Goal: Information Seeking & Learning: Learn about a topic

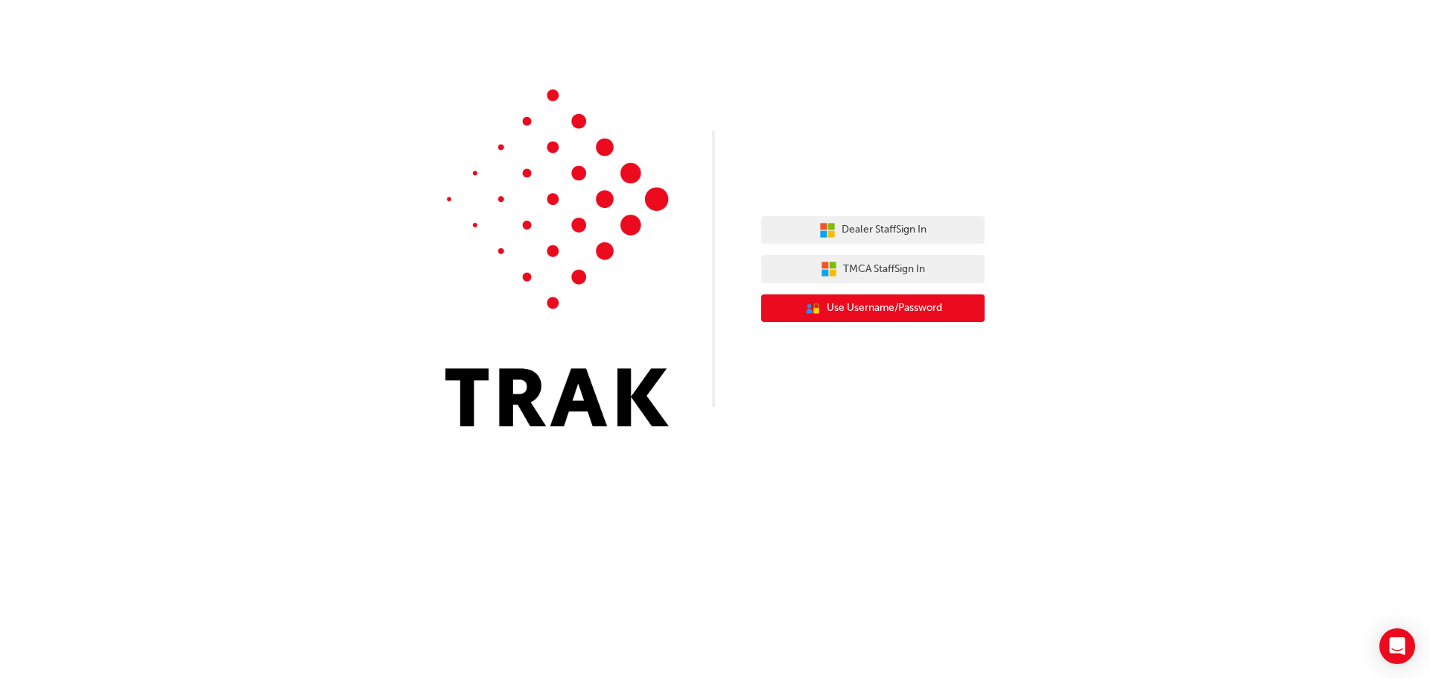
click at [883, 316] on span "Use Username/Password" at bounding box center [884, 307] width 115 height 17
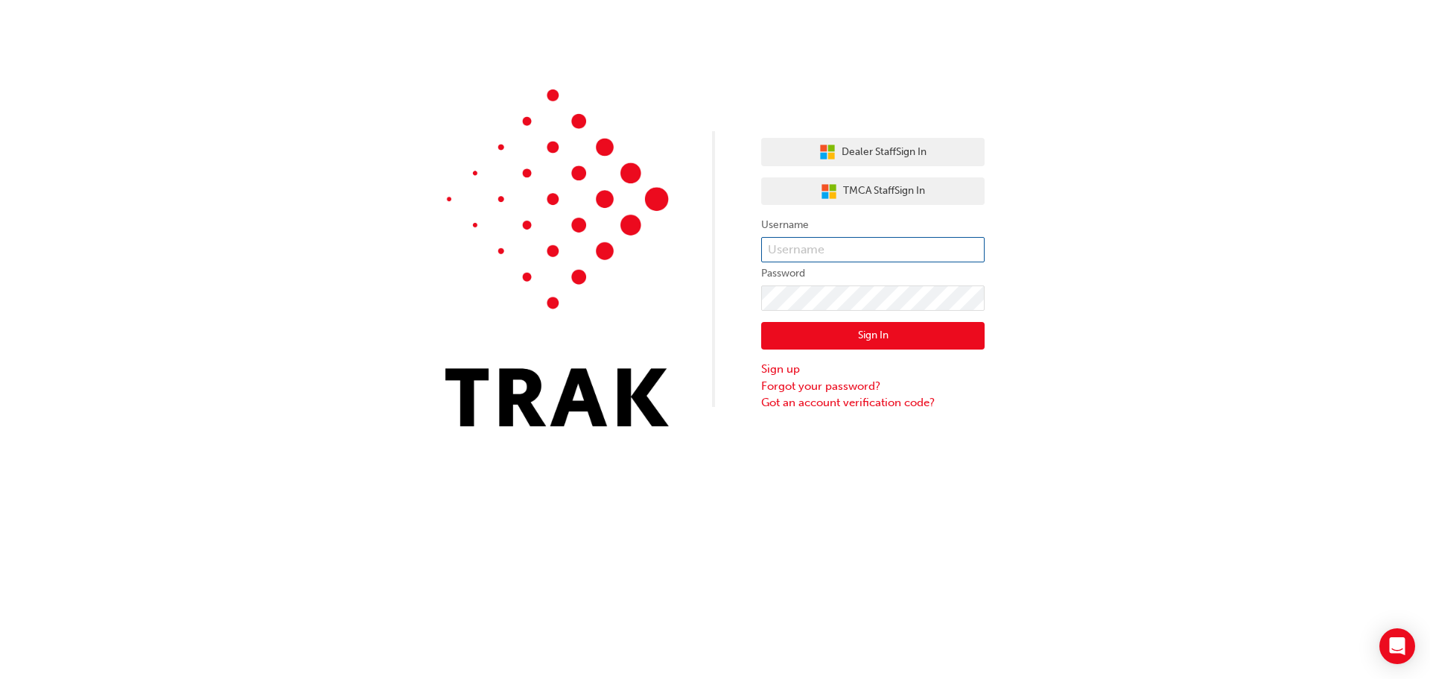
click at [815, 244] on input "text" at bounding box center [872, 249] width 223 height 25
type input "Nishantkumar.Chaudhari"
click button "Sign In" at bounding box center [872, 336] width 223 height 28
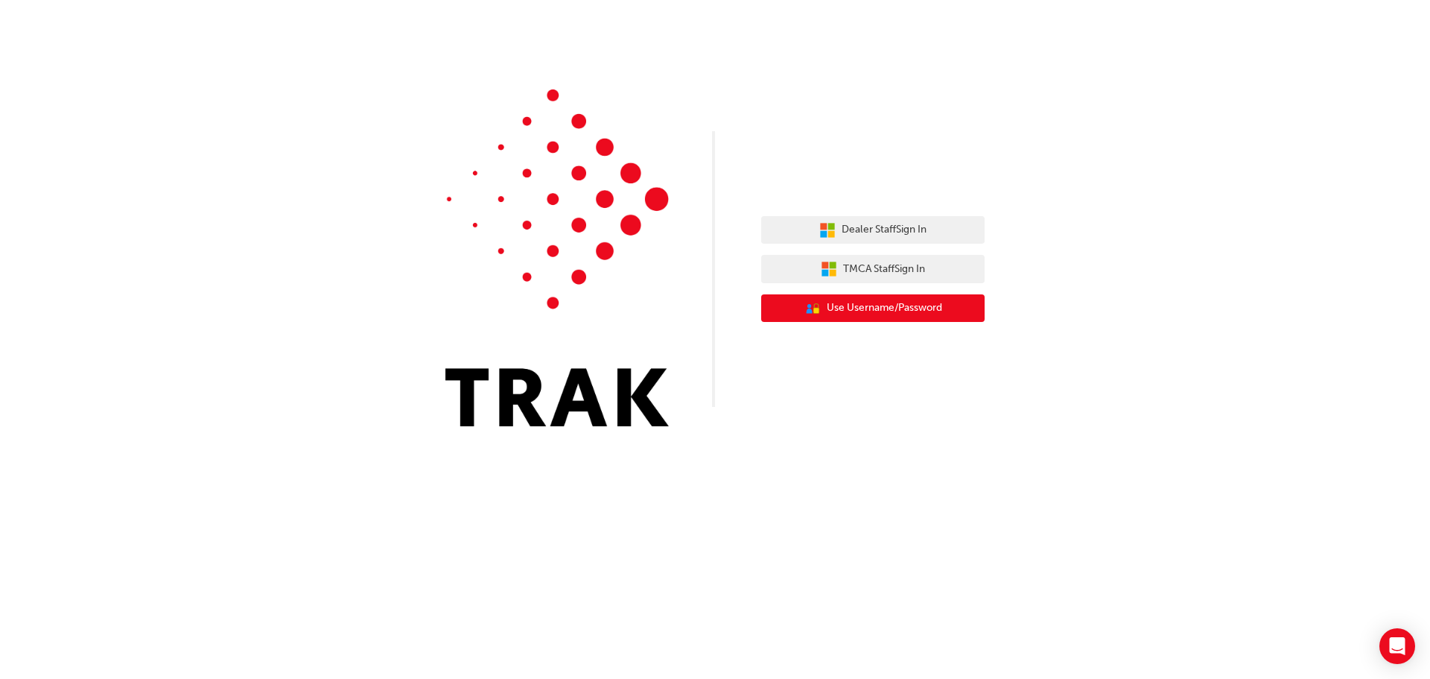
click at [881, 313] on span "Use Username/Password" at bounding box center [884, 307] width 115 height 17
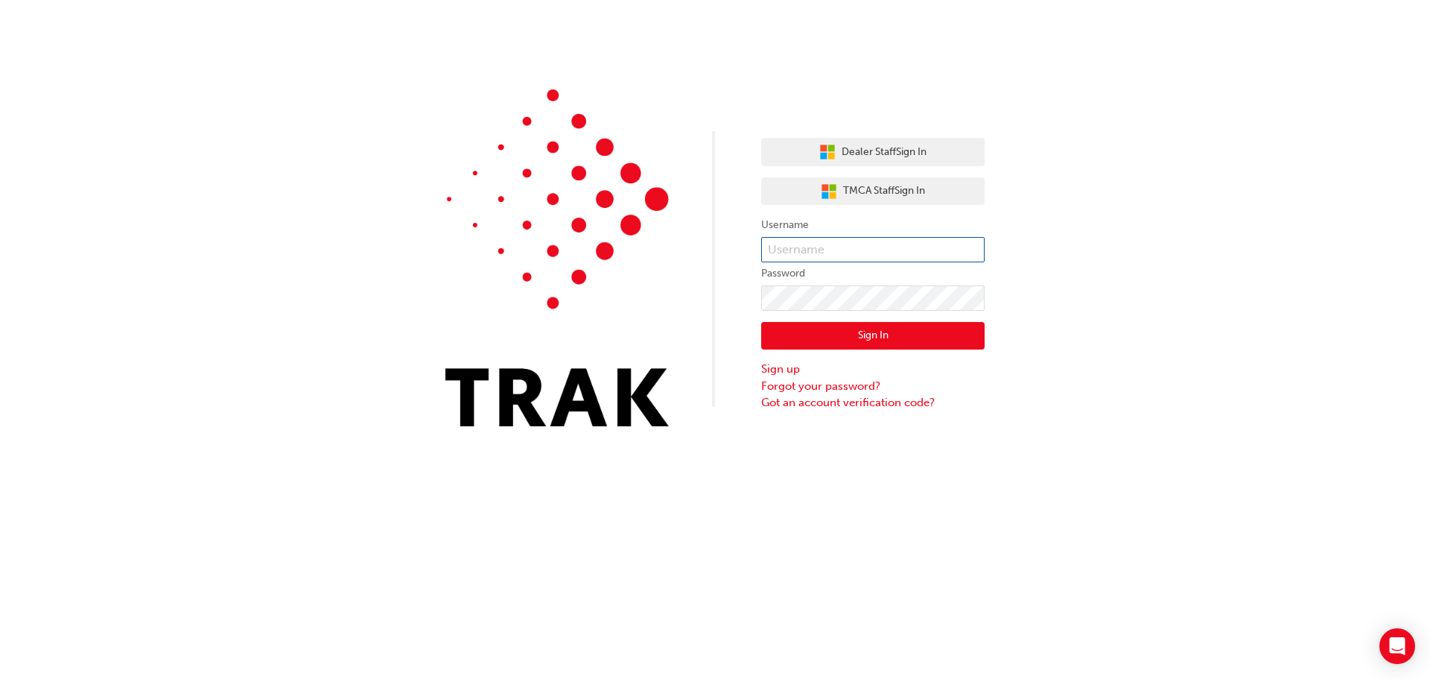
click at [778, 251] on input "text" at bounding box center [872, 249] width 223 height 25
type input "Nishantkumar.Chaudhari"
click button "Sign In" at bounding box center [872, 336] width 223 height 28
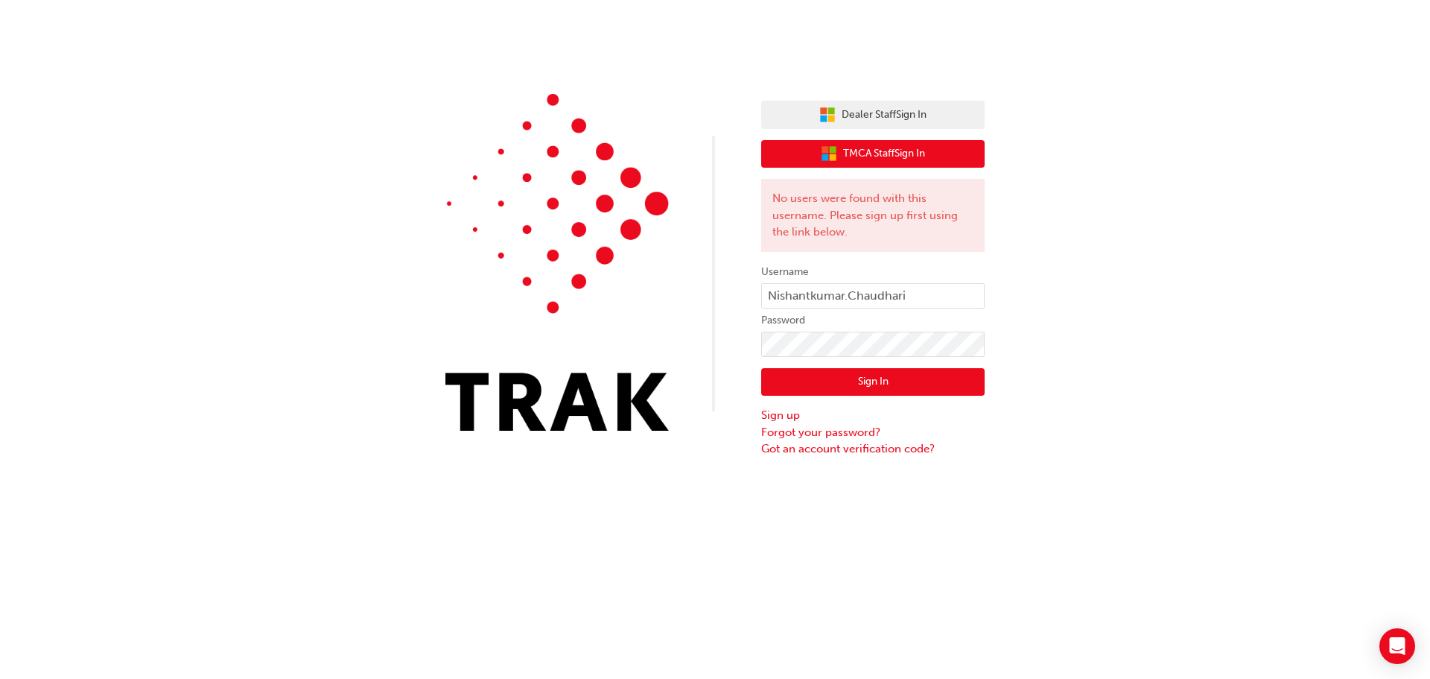
click at [872, 162] on button "TMCA Staff Sign In" at bounding box center [872, 154] width 223 height 28
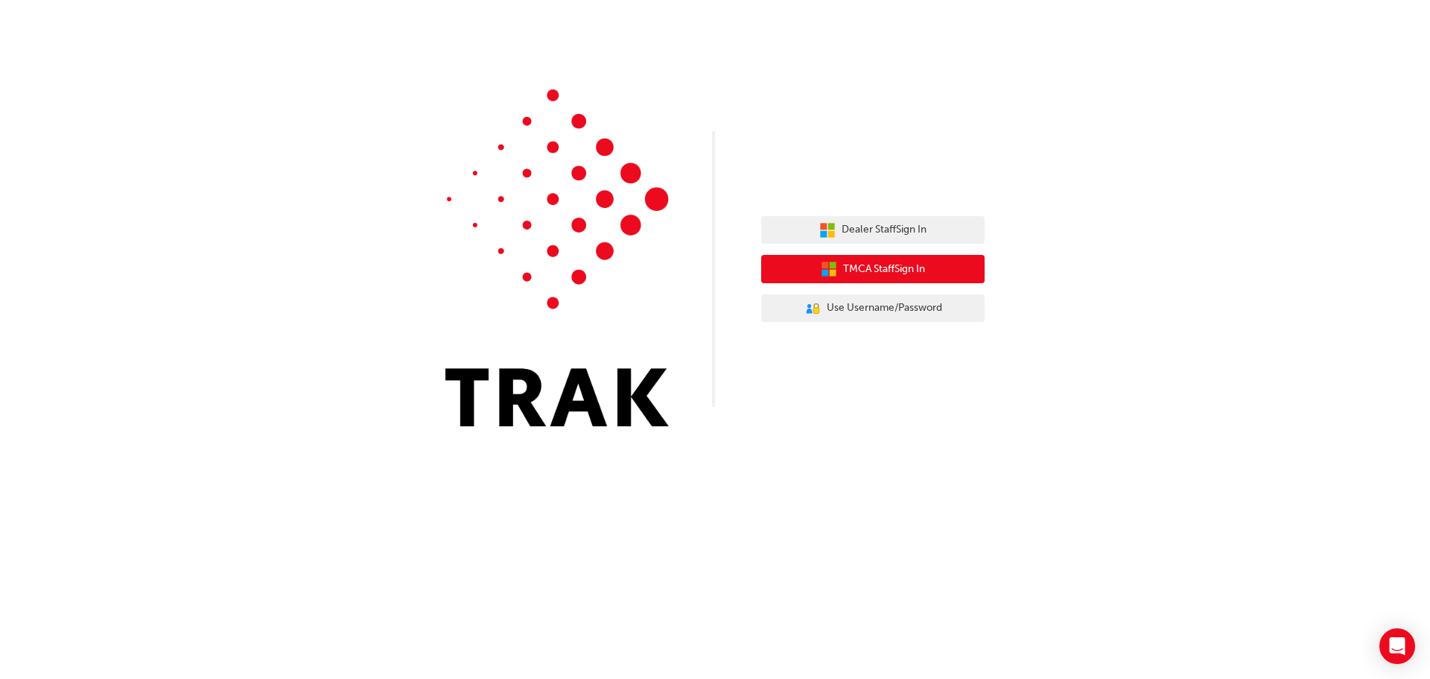
click at [973, 269] on button "TMCA Staff Sign In" at bounding box center [872, 269] width 223 height 28
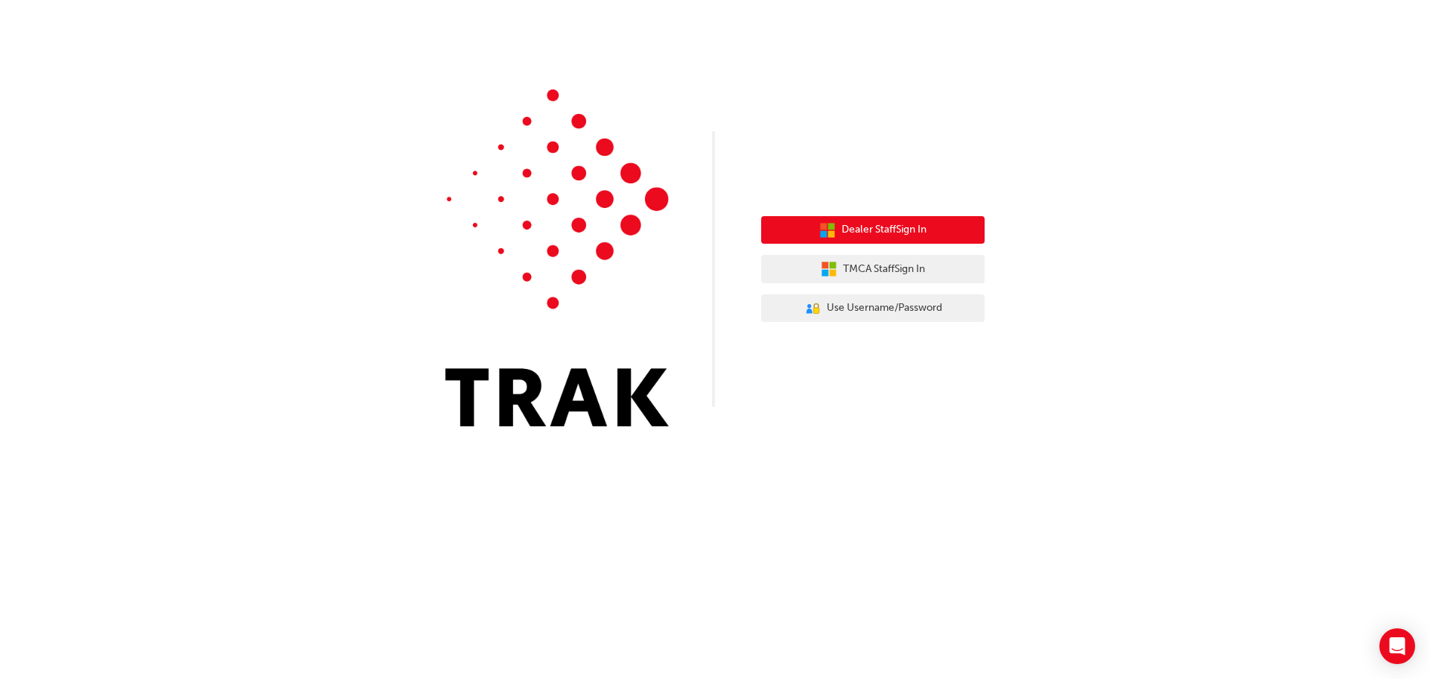
click at [880, 233] on span "Dealer Staff Sign In" at bounding box center [884, 229] width 85 height 17
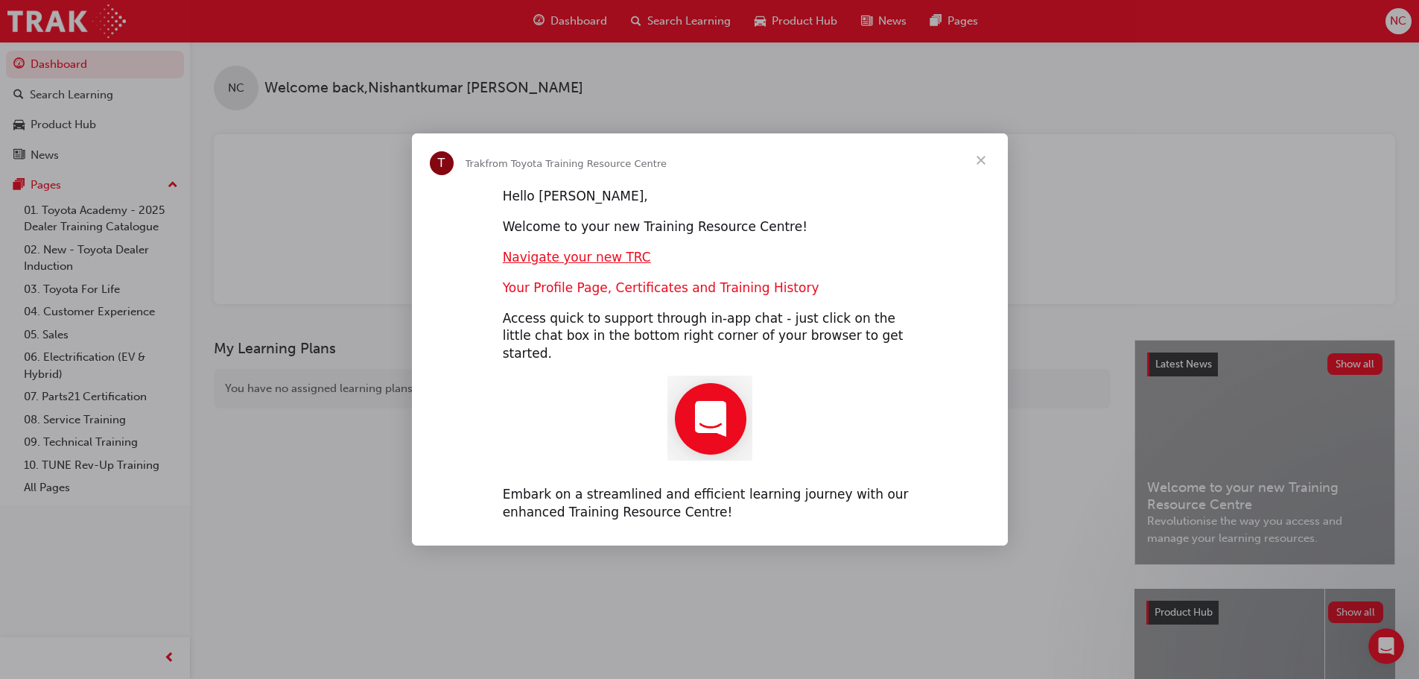
click at [616, 295] on link "Your Profile Page, Certificates and Training History" at bounding box center [661, 287] width 317 height 15
click at [613, 264] on link "Navigate your new TRC" at bounding box center [577, 257] width 148 height 15
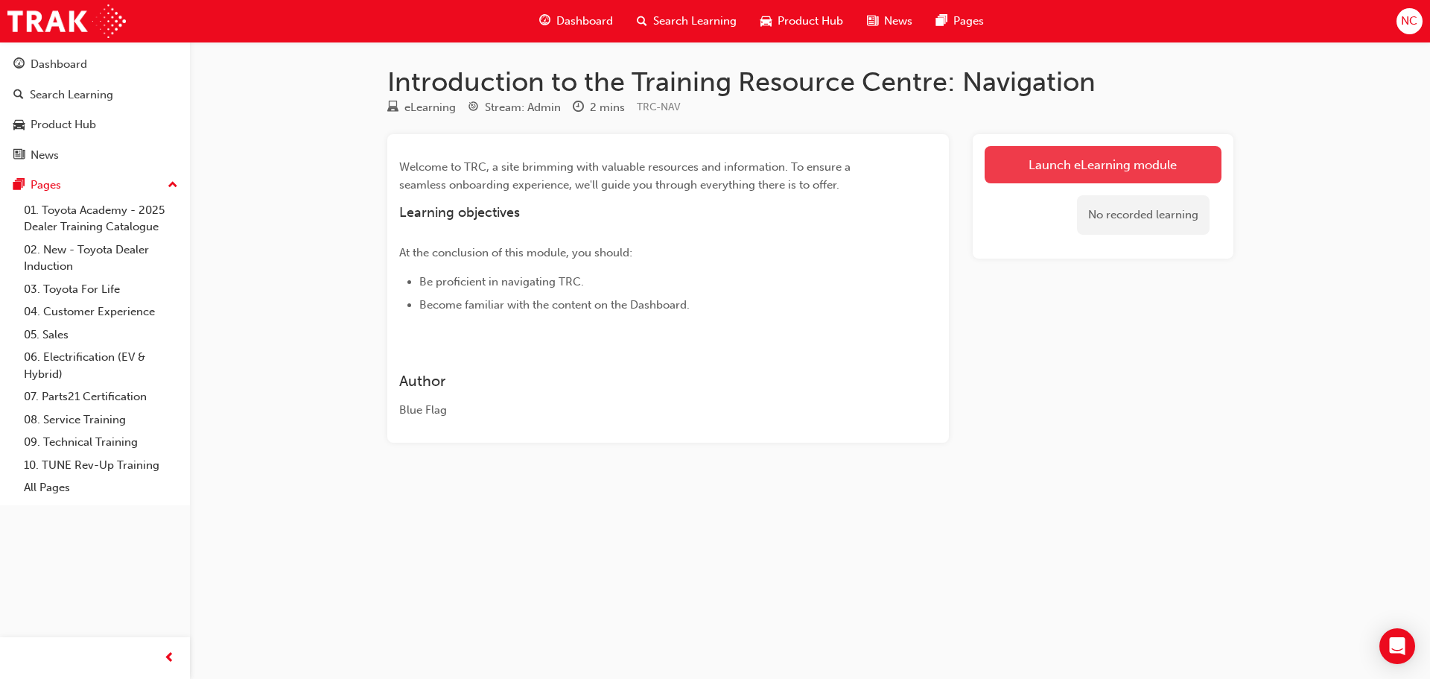
click at [1105, 175] on link "Launch eLearning module" at bounding box center [1103, 164] width 237 height 37
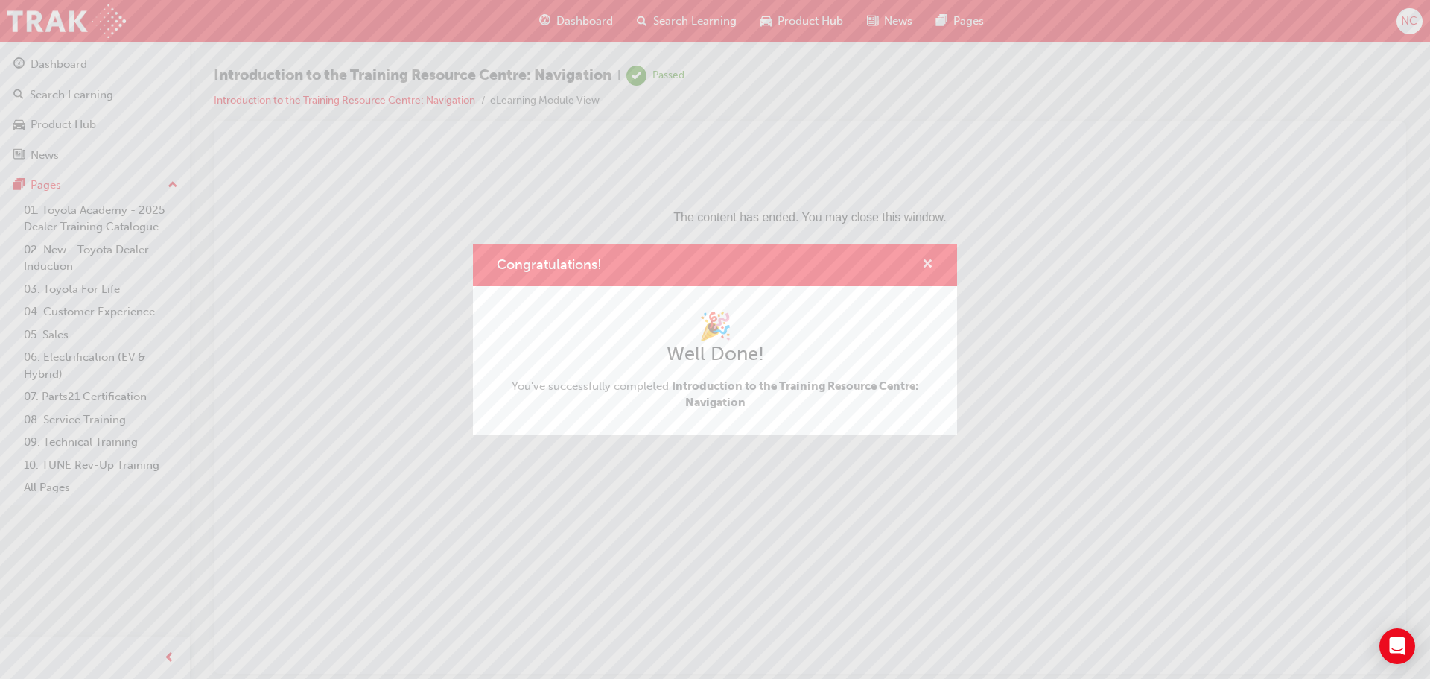
click at [927, 267] on span "cross-icon" at bounding box center [927, 264] width 11 height 13
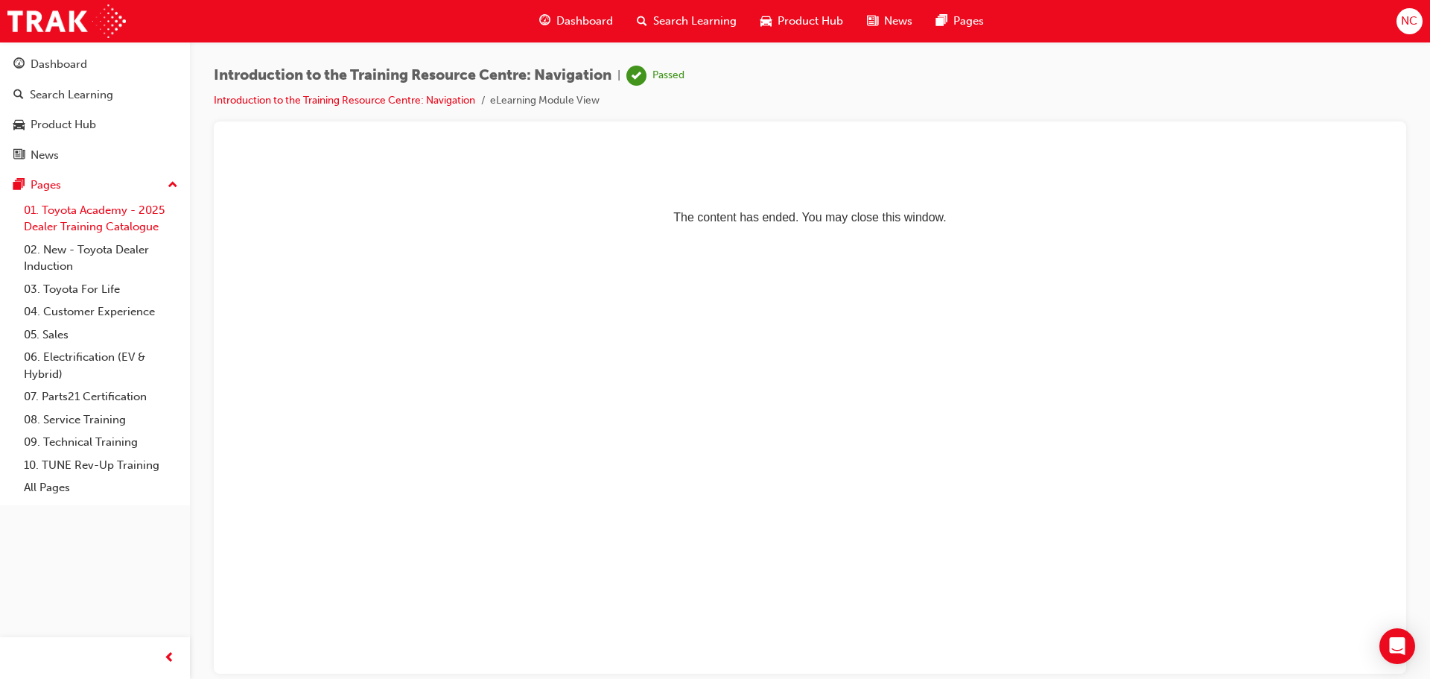
click at [81, 206] on link "01. Toyota Academy - 2025 Dealer Training Catalogue" at bounding box center [101, 218] width 166 height 39
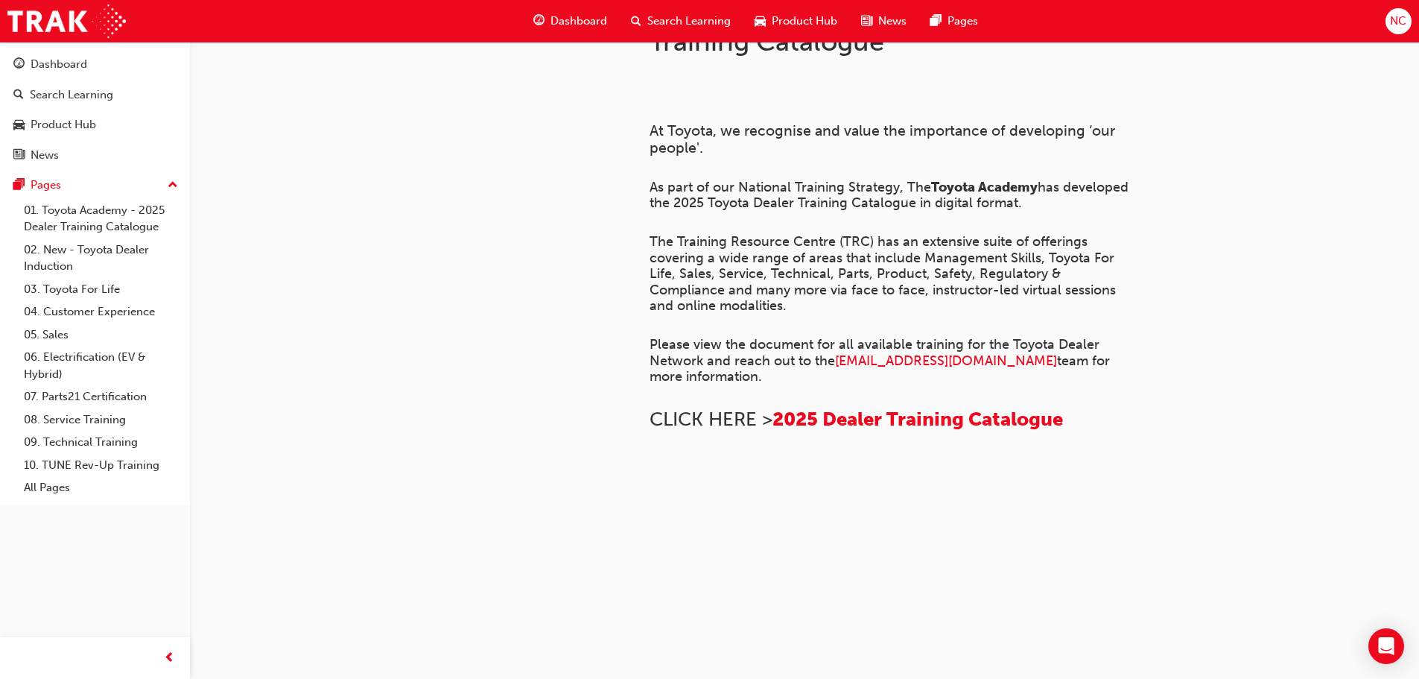
scroll to position [125, 0]
click at [133, 190] on div "Pages" at bounding box center [94, 185] width 163 height 19
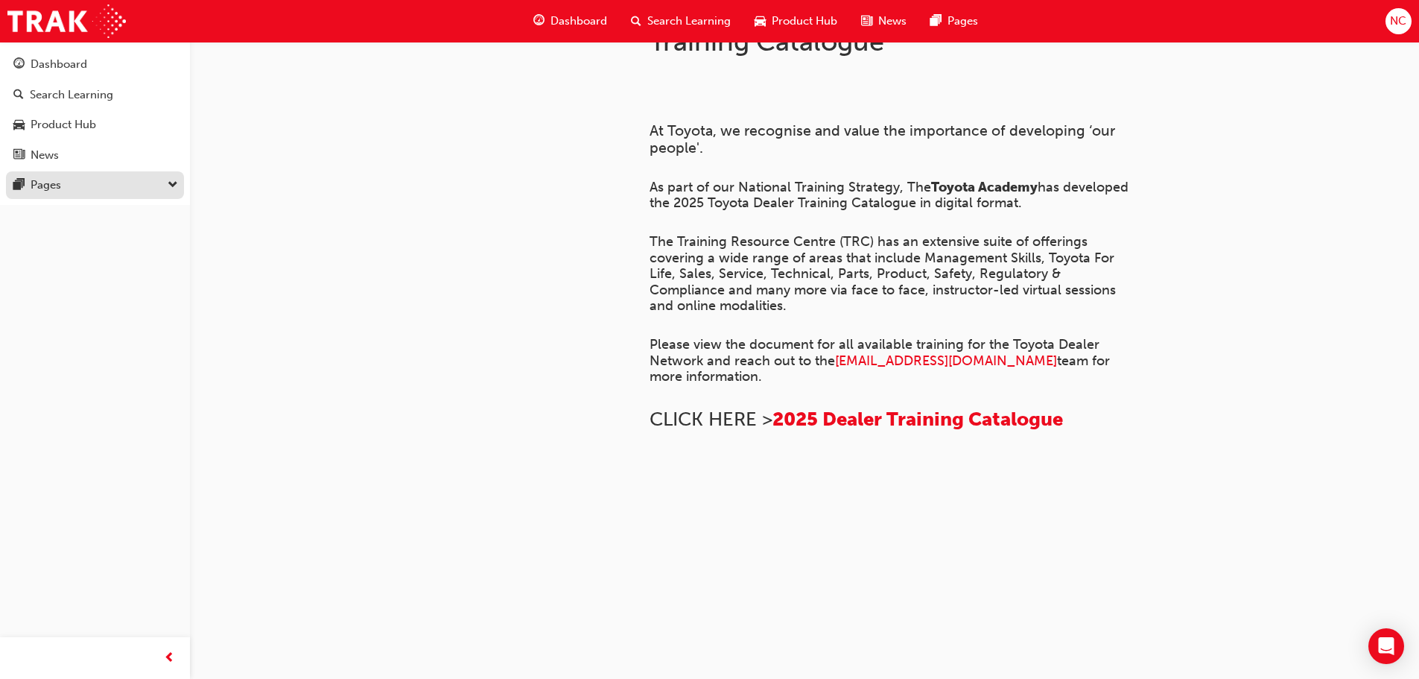
click at [133, 190] on div "Pages" at bounding box center [94, 185] width 163 height 19
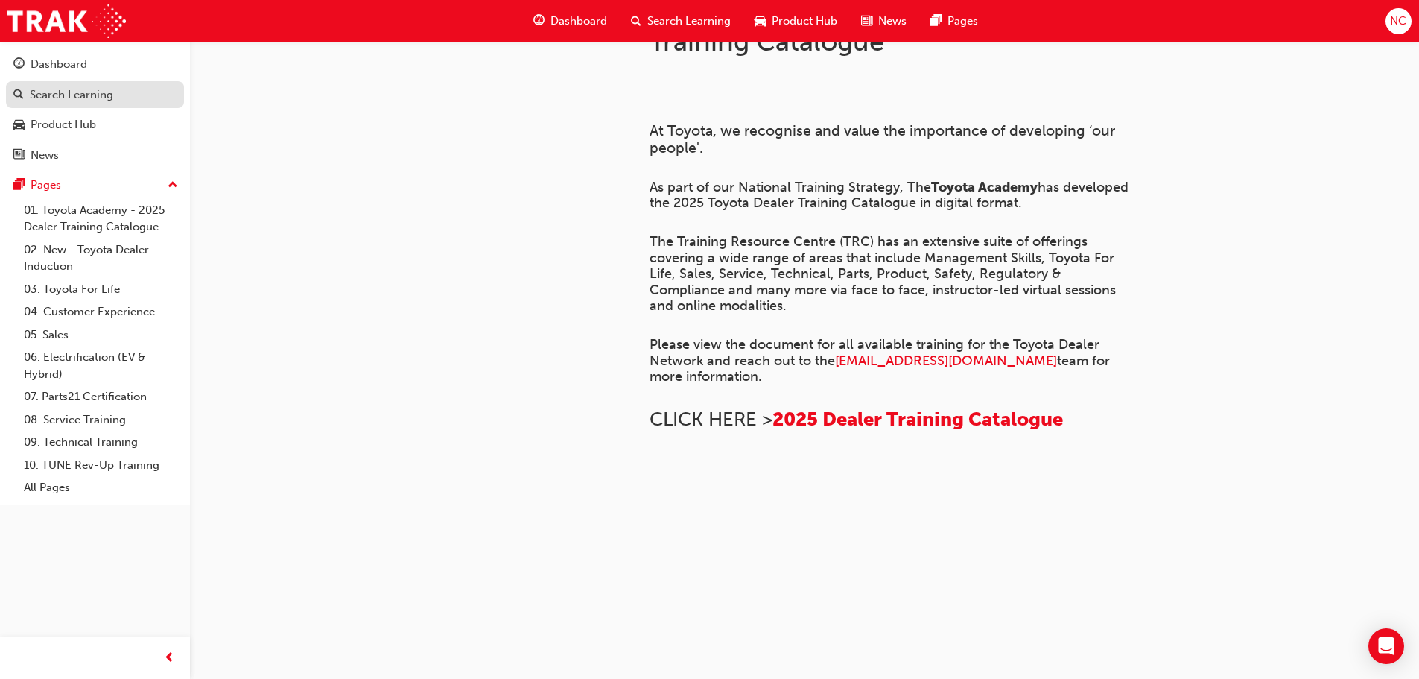
click at [83, 93] on div "Search Learning" at bounding box center [71, 94] width 83 height 17
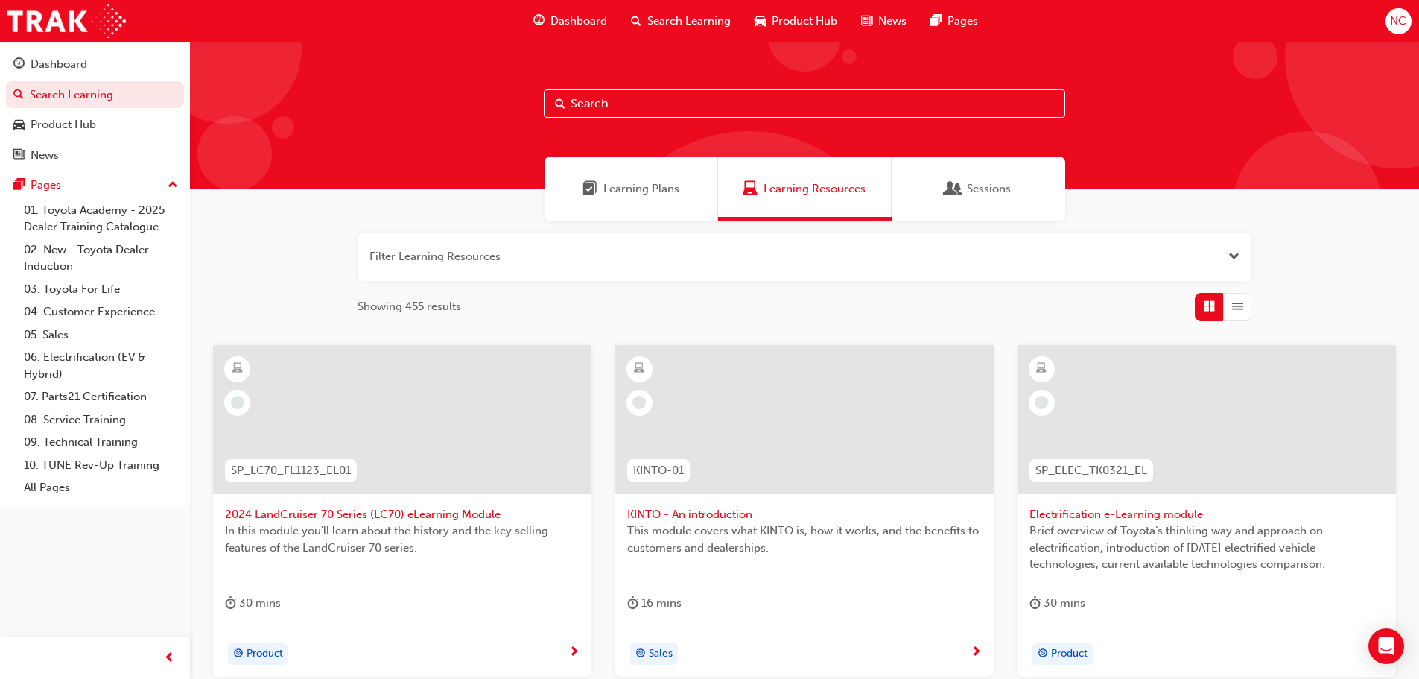
click at [659, 202] on div "Learning Plans" at bounding box center [632, 188] width 174 height 65
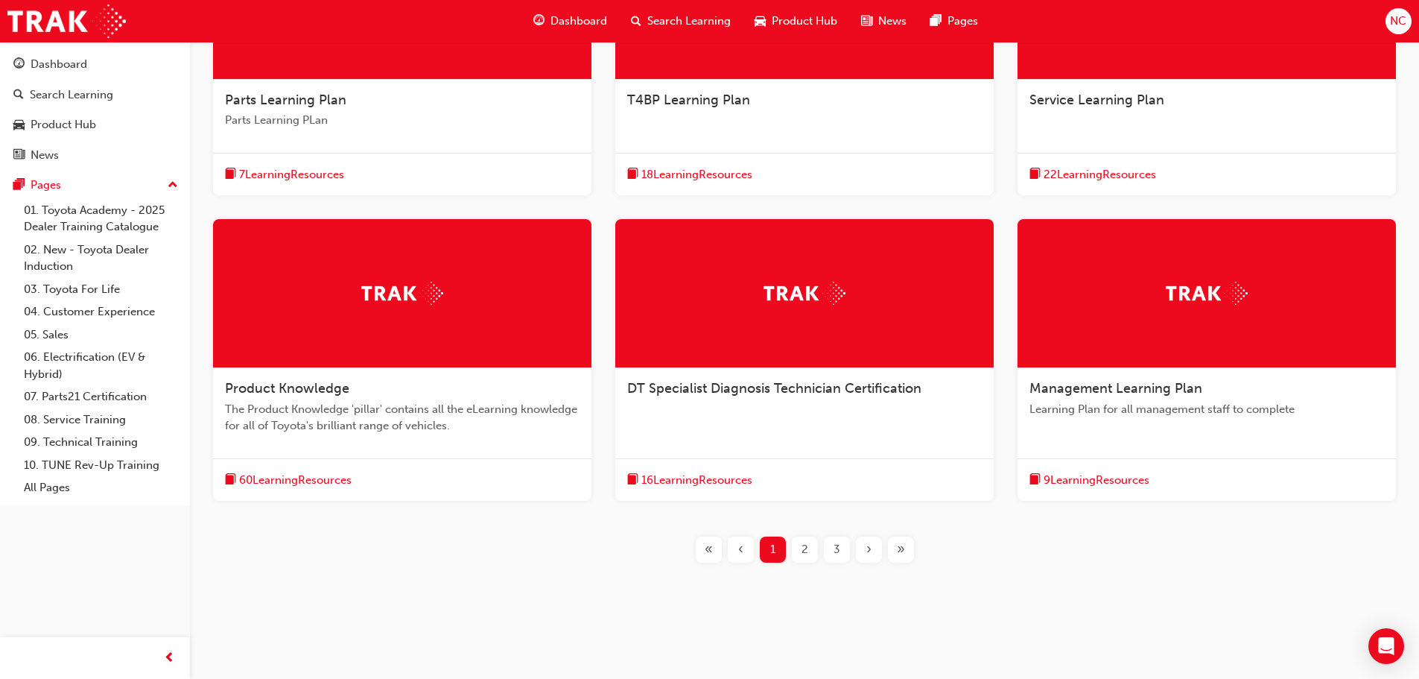
scroll to position [419, 0]
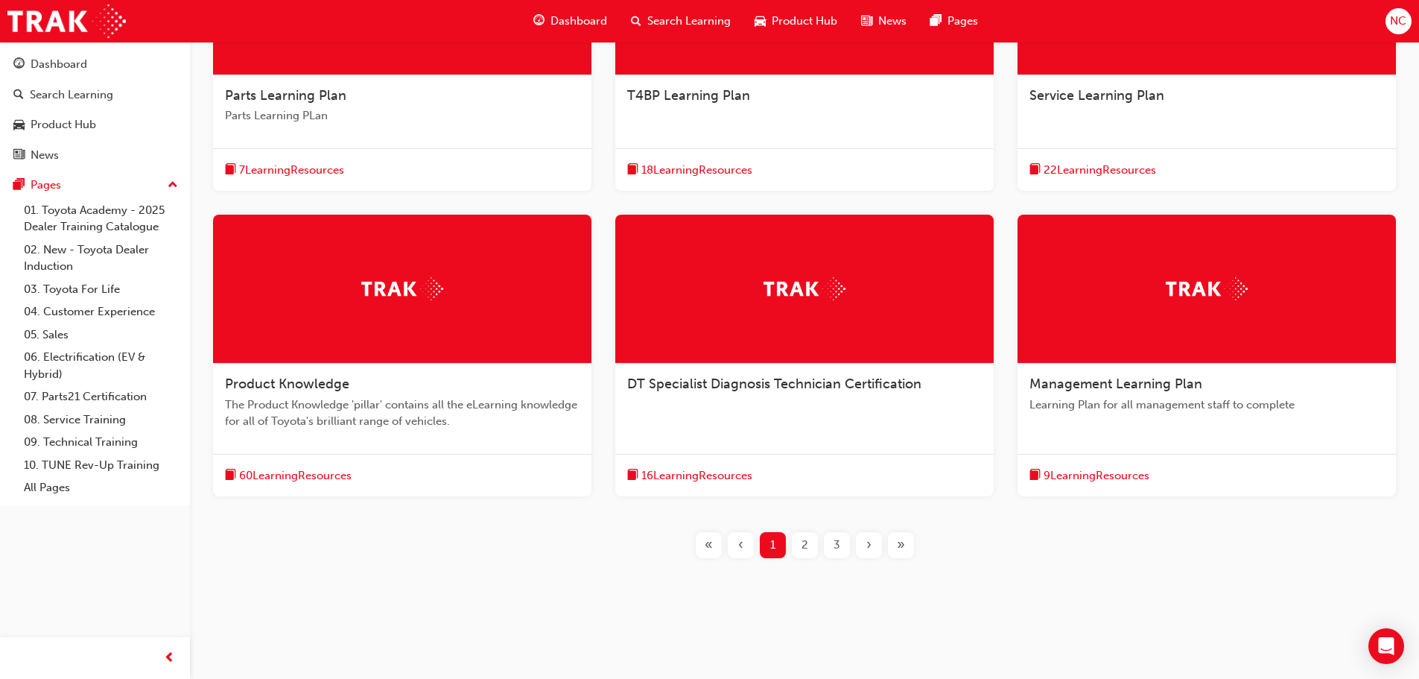
click at [799, 552] on div "2" at bounding box center [805, 545] width 26 height 26
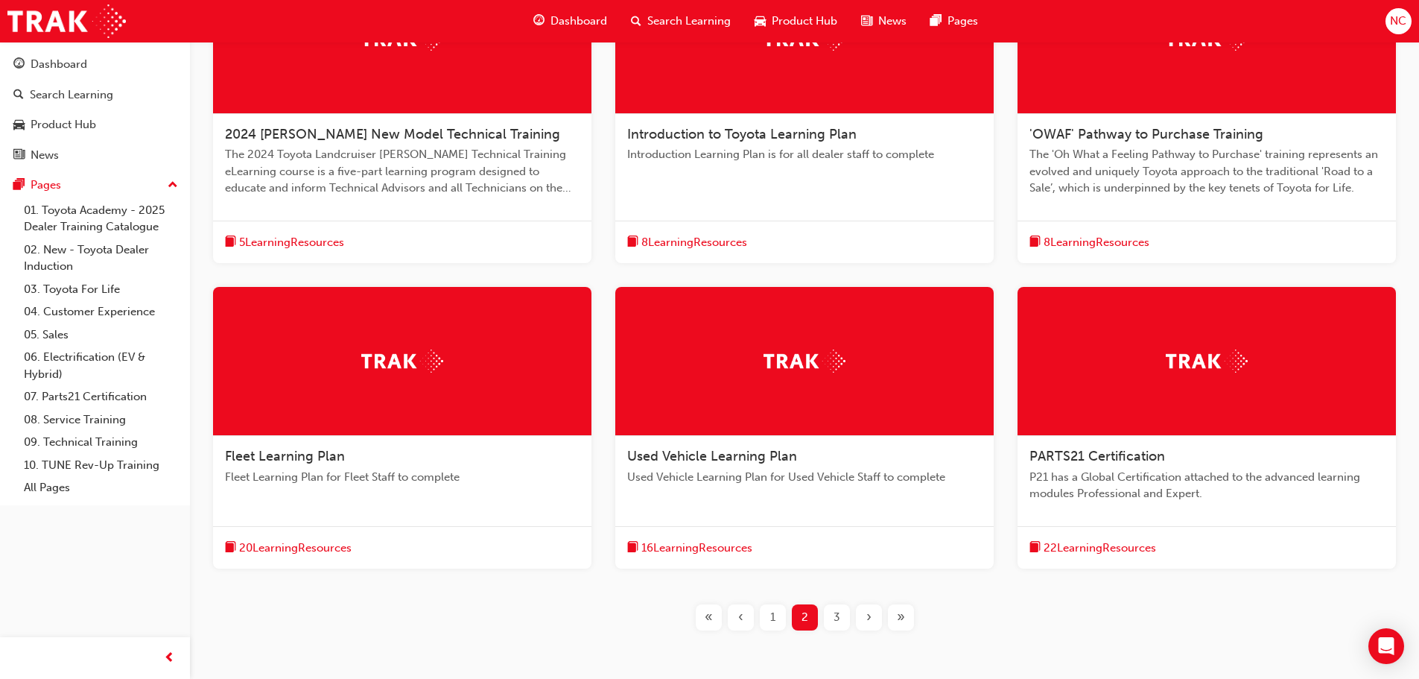
scroll to position [419, 0]
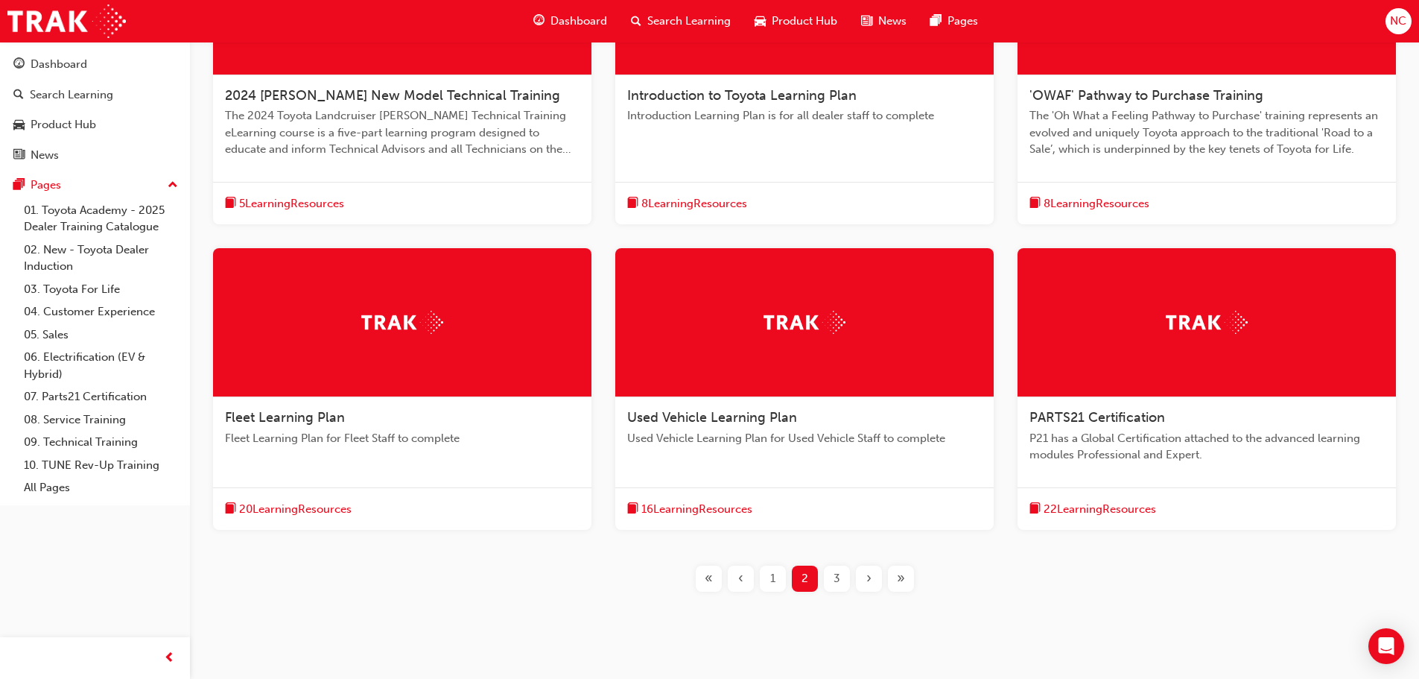
click at [776, 372] on div at bounding box center [804, 322] width 378 height 149
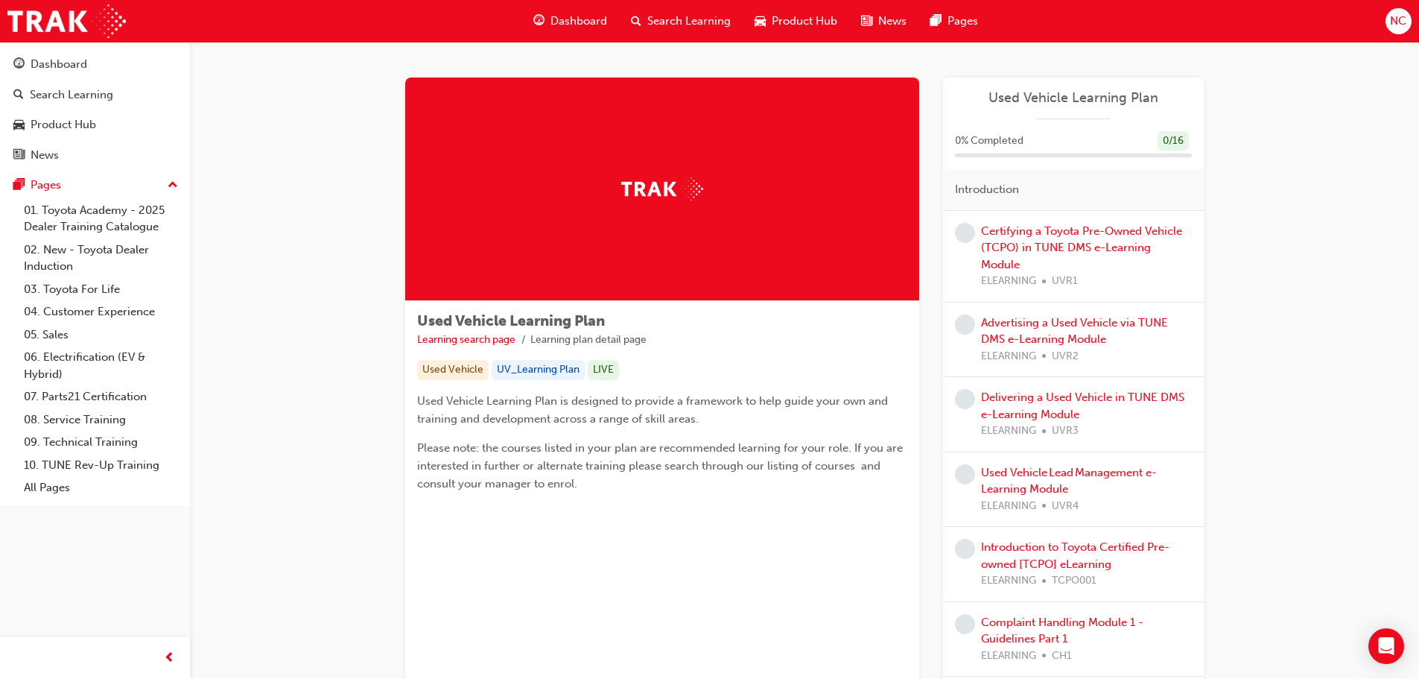
click at [560, 22] on span "Dashboard" at bounding box center [578, 21] width 57 height 17
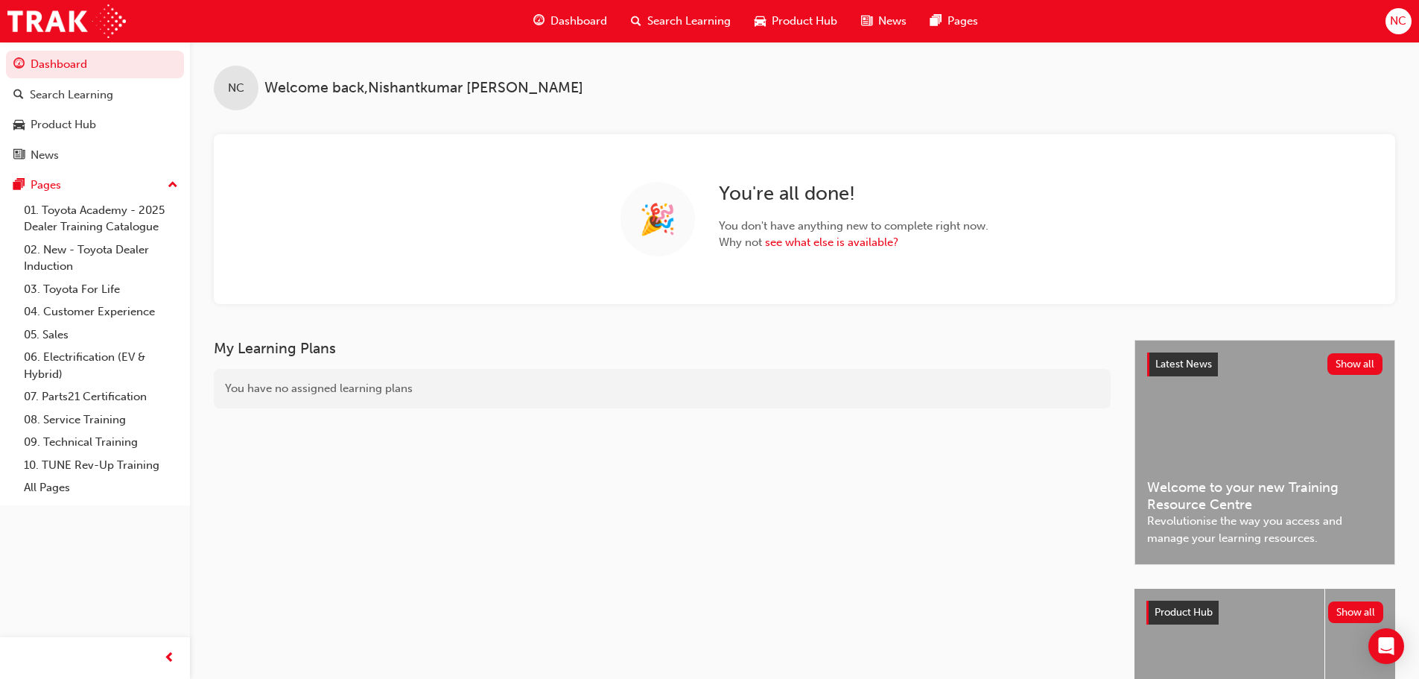
click at [801, 20] on span "Product Hub" at bounding box center [805, 21] width 66 height 17
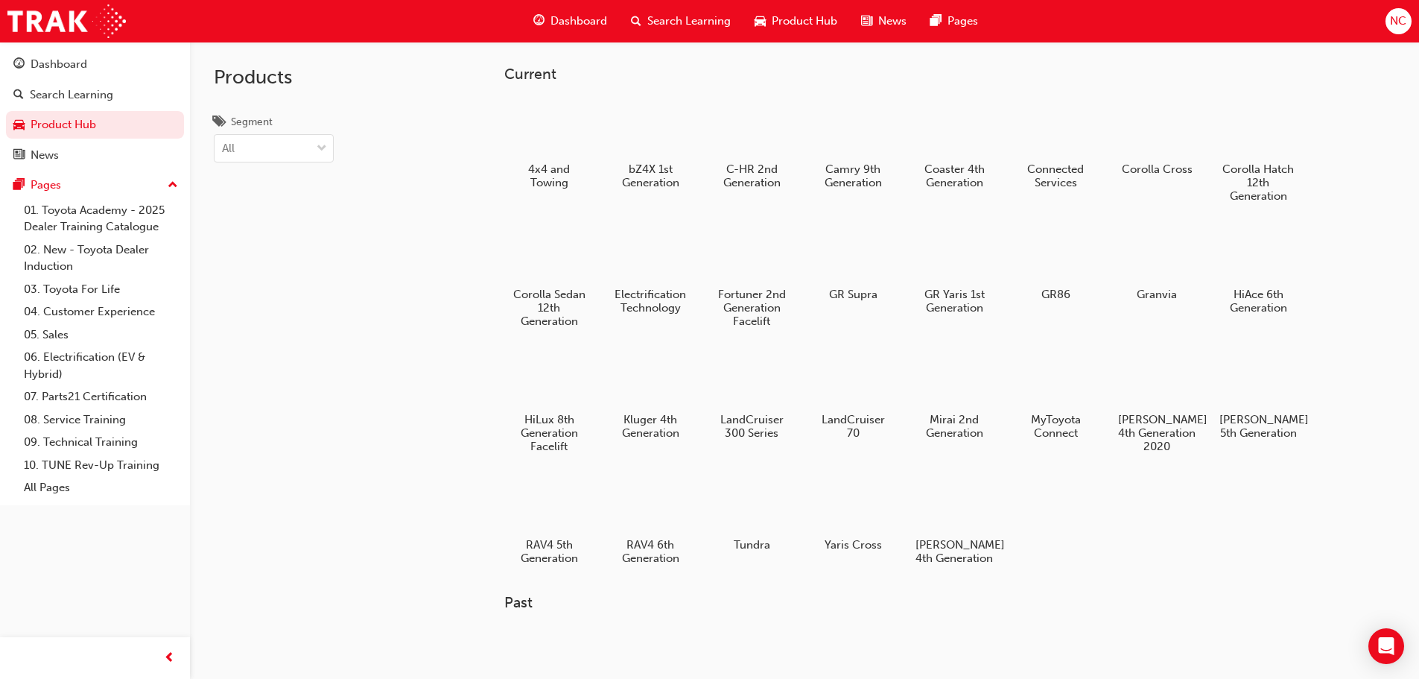
click at [894, 21] on span "News" at bounding box center [892, 21] width 28 height 17
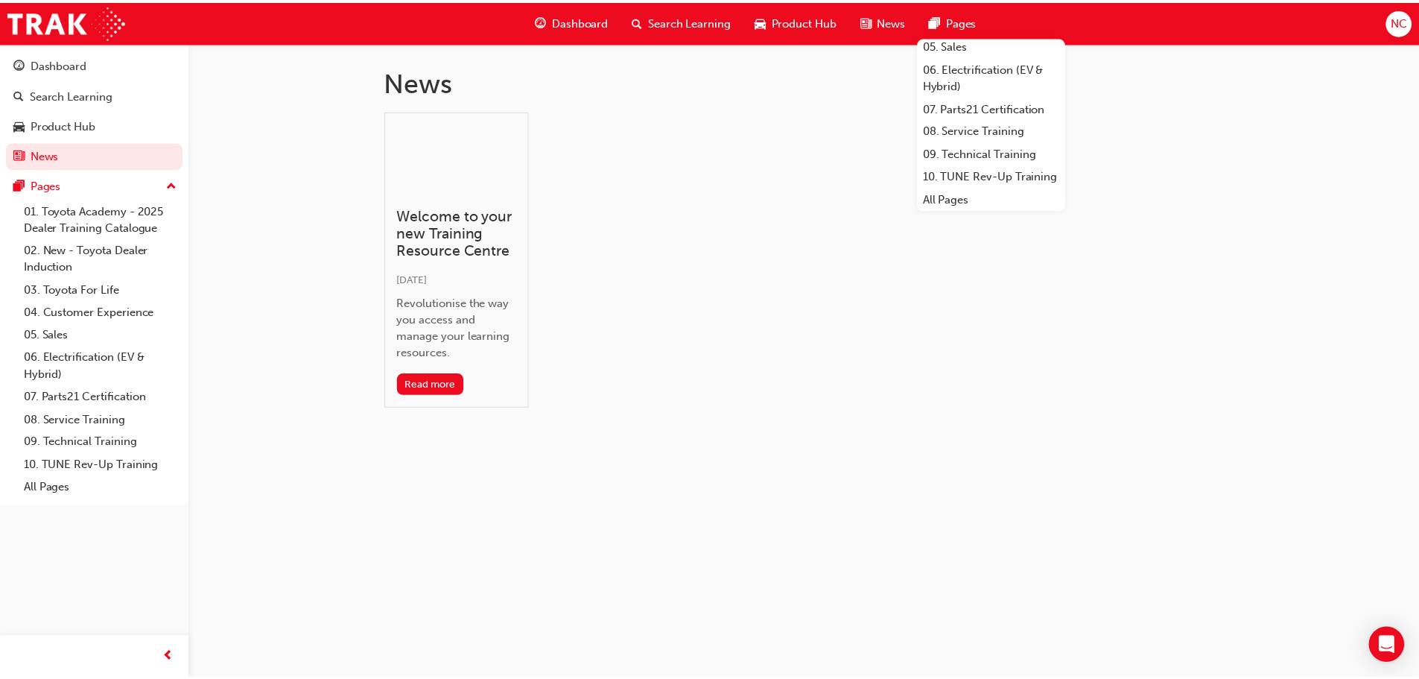
scroll to position [177, 0]
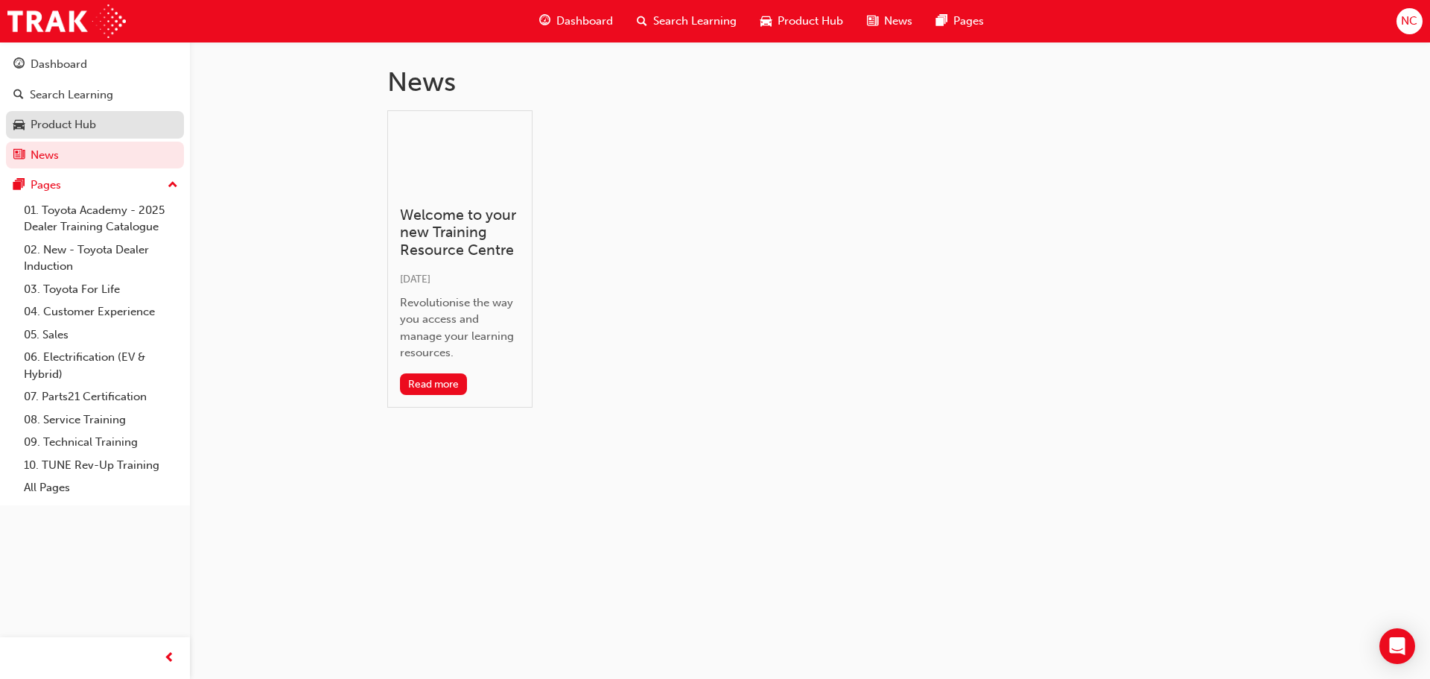
click at [77, 123] on div "Product Hub" at bounding box center [64, 124] width 66 height 17
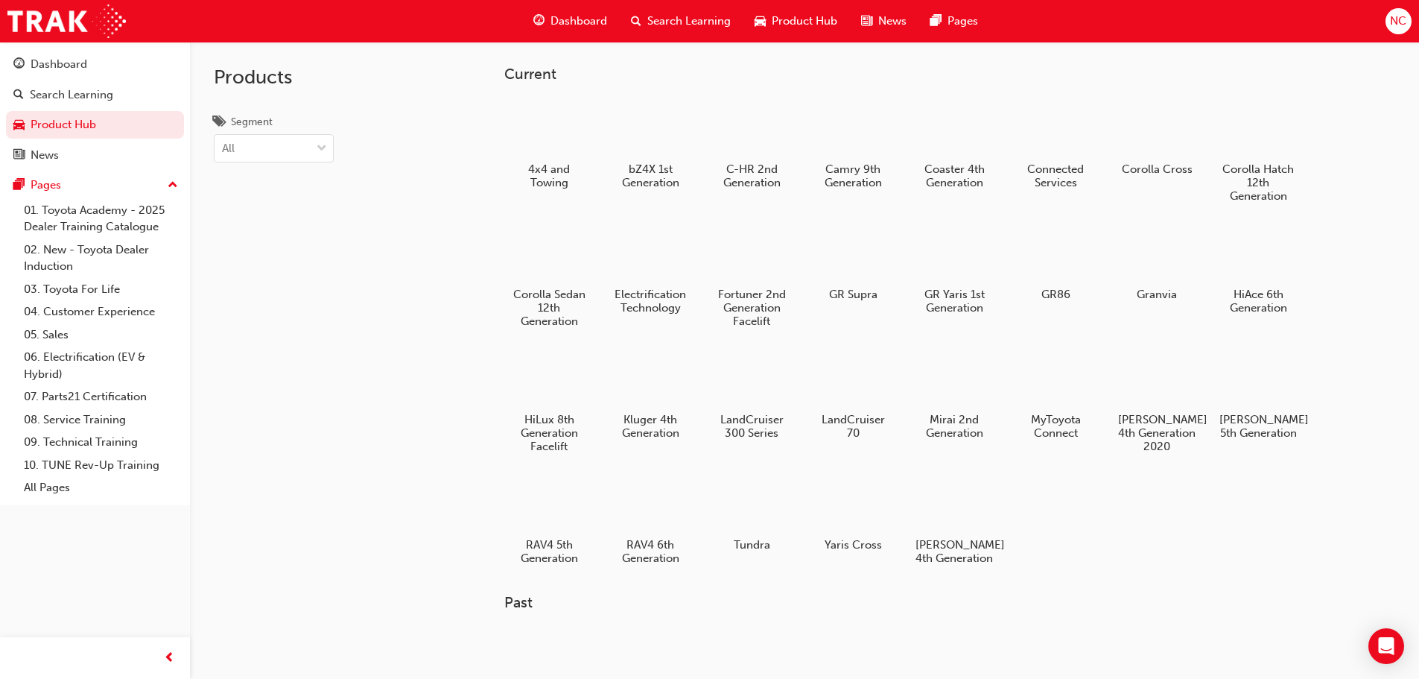
click at [580, 16] on span "Dashboard" at bounding box center [578, 21] width 57 height 17
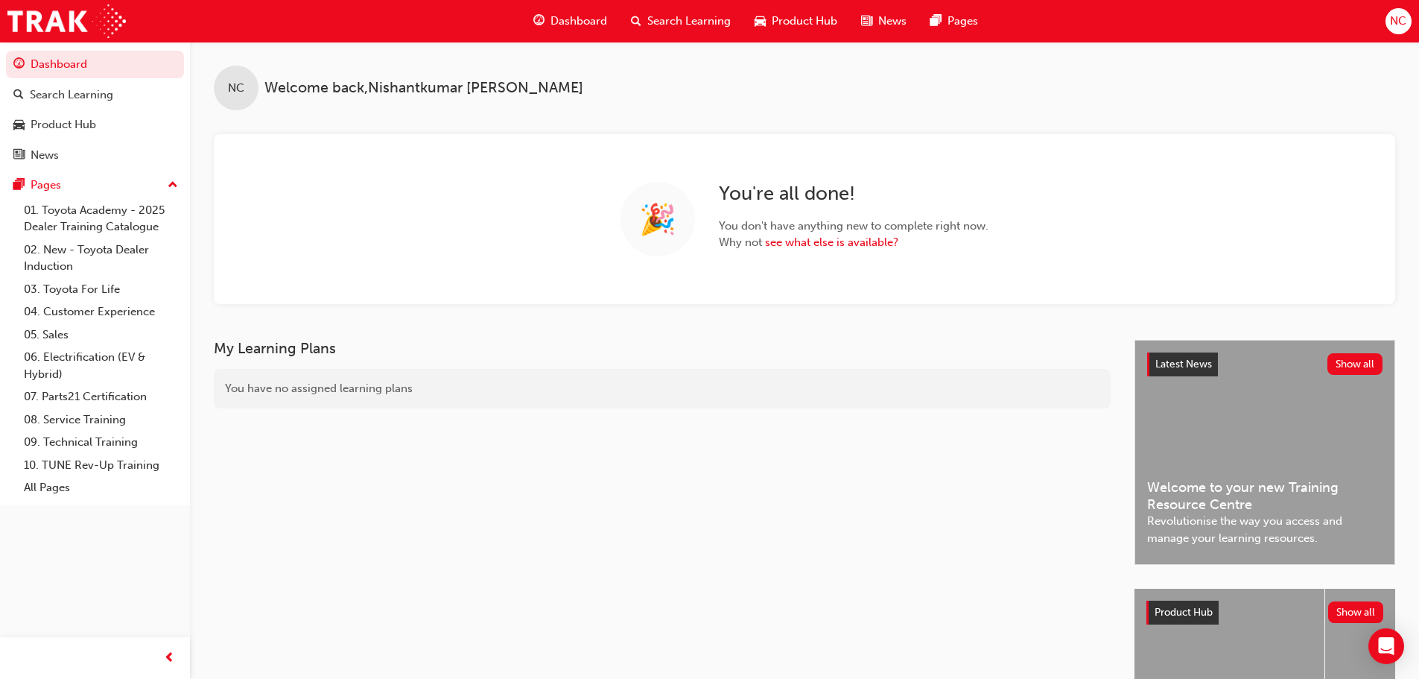
click at [572, 18] on span "Dashboard" at bounding box center [578, 21] width 57 height 17
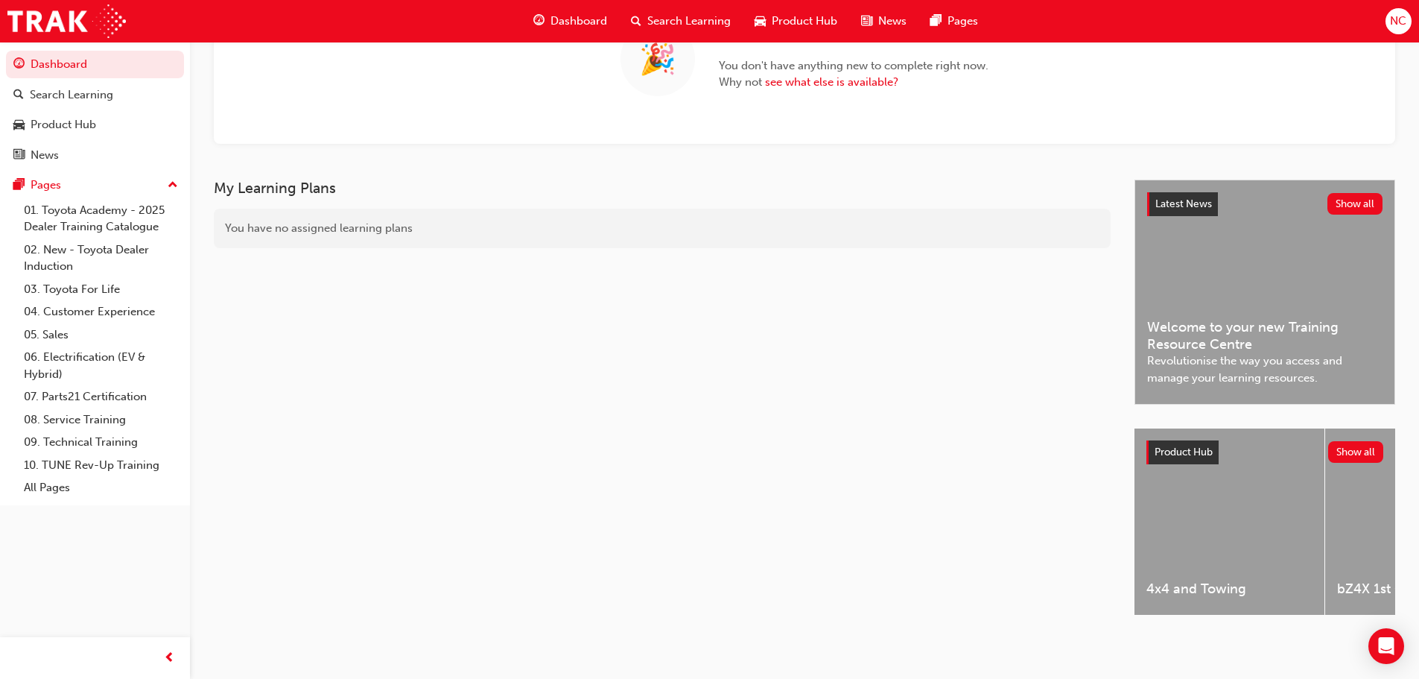
scroll to position [166, 0]
click at [110, 311] on link "04. Customer Experience" at bounding box center [101, 311] width 166 height 23
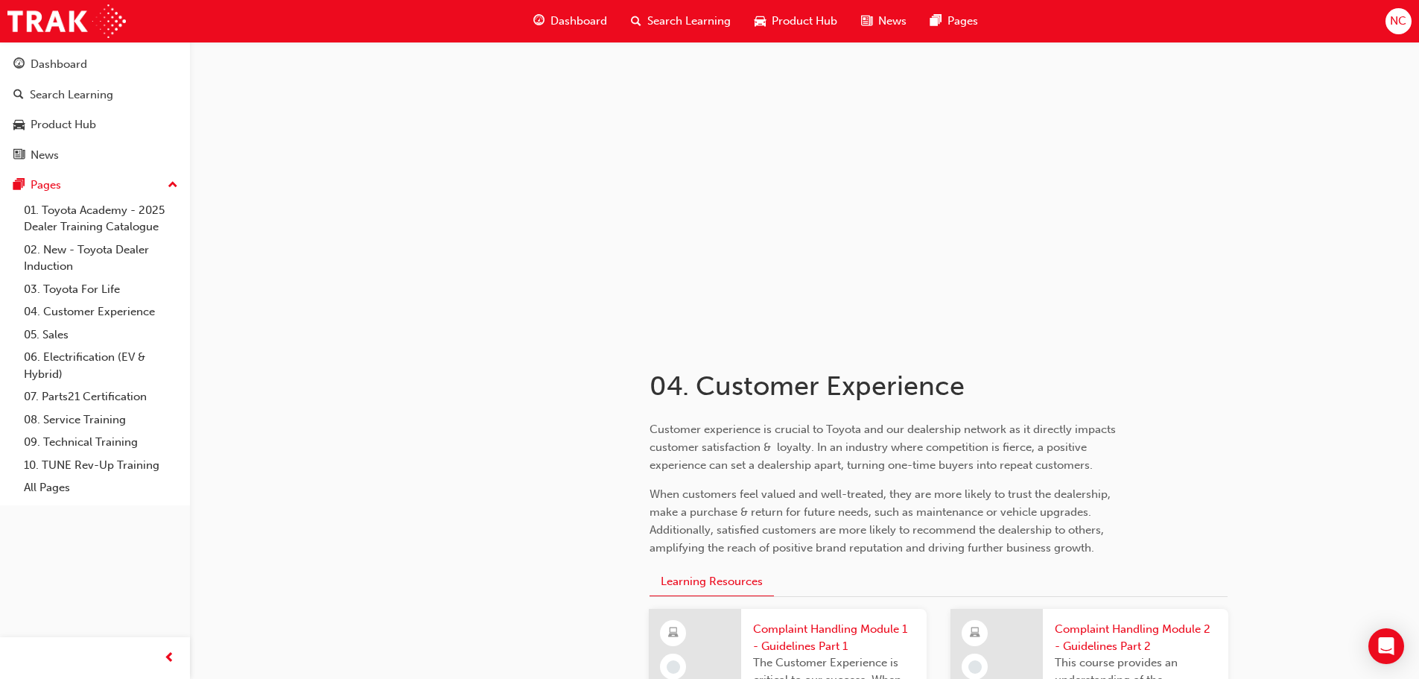
click at [1399, 21] on span "NC" at bounding box center [1398, 21] width 16 height 17
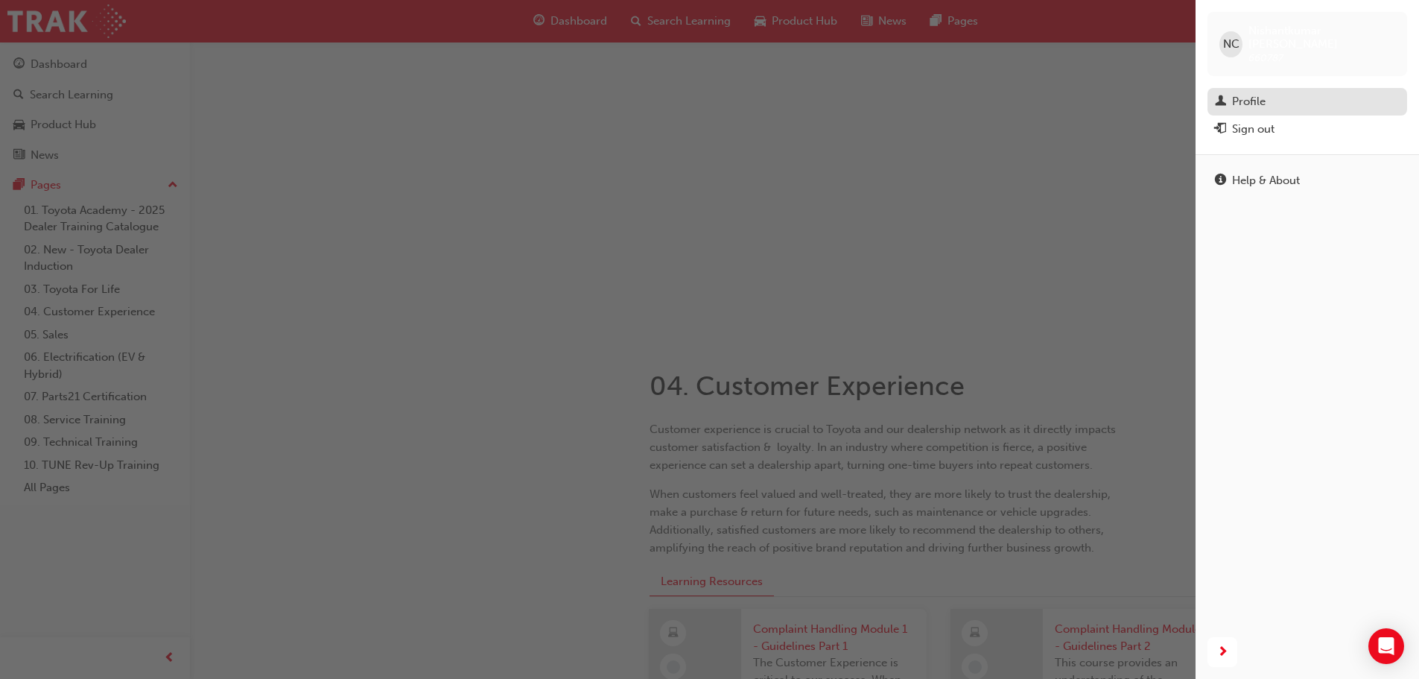
click at [1272, 88] on link "Profile" at bounding box center [1307, 102] width 200 height 28
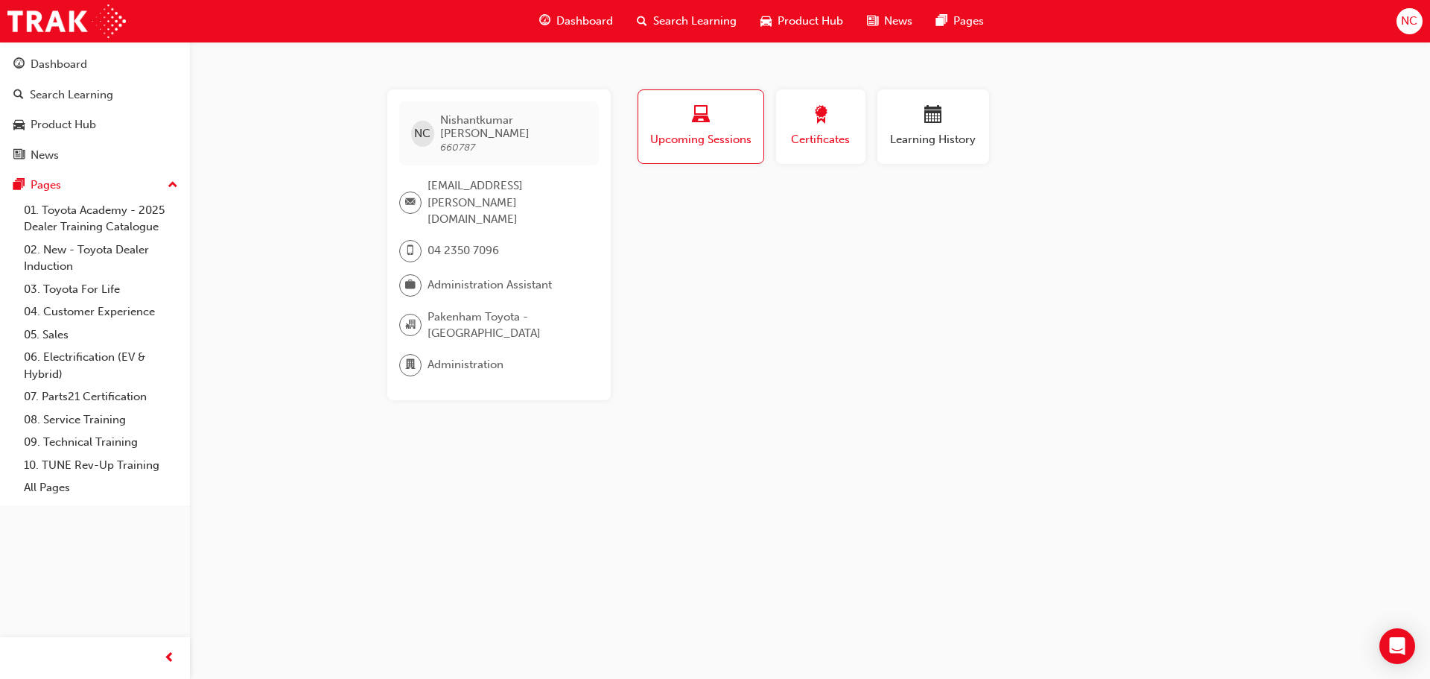
click at [838, 123] on div "button" at bounding box center [820, 117] width 67 height 23
click at [740, 139] on span "Upcoming Sessions" at bounding box center [701, 139] width 104 height 17
click at [584, 30] on div "Dashboard" at bounding box center [576, 21] width 98 height 31
